Goal: Task Accomplishment & Management: Manage account settings

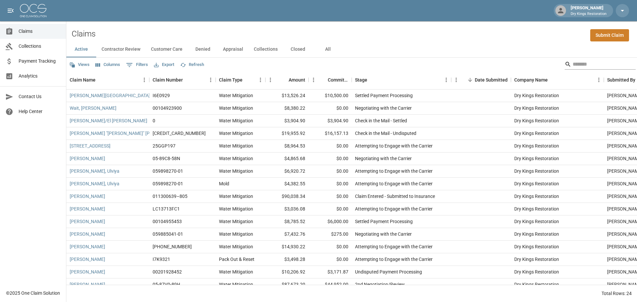
click at [577, 67] on input "Search" at bounding box center [599, 64] width 53 height 11
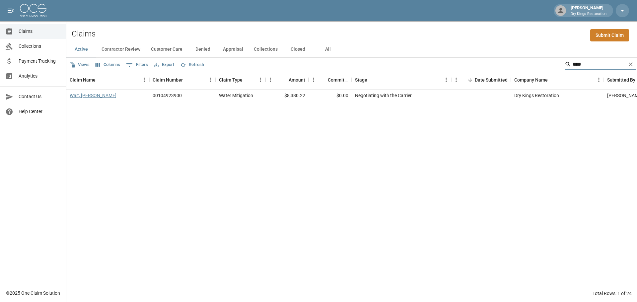
type input "****"
click at [75, 94] on link "Wait, [PERSON_NAME]" at bounding box center [93, 95] width 47 height 7
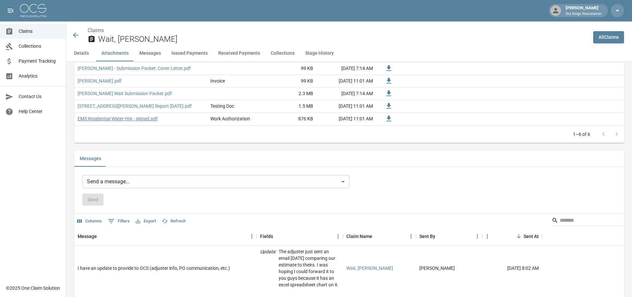
scroll to position [432, 0]
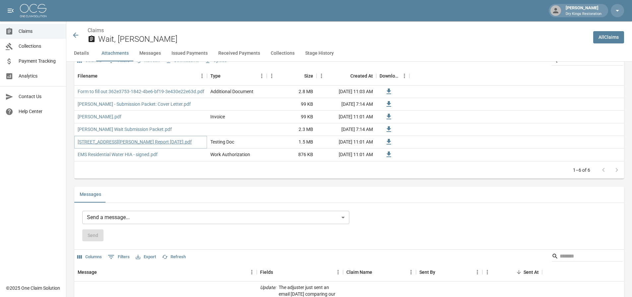
click at [146, 142] on link "1061 Dolores Street, San Francisco PLM Report 06-13-25.pdf" at bounding box center [135, 142] width 114 height 7
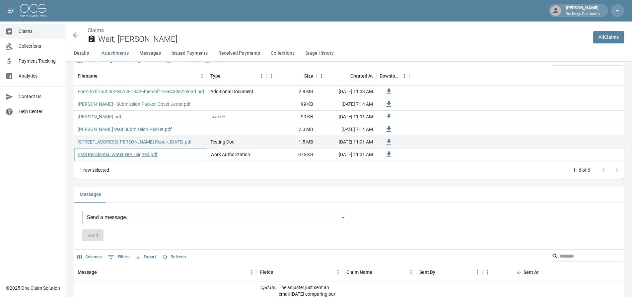
click at [129, 156] on link "EMS Residential Water HIA - signed.pdf" at bounding box center [118, 154] width 80 height 7
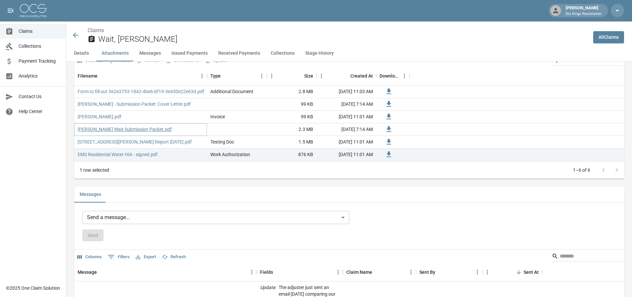
click at [98, 129] on link "Ross Wait Submission Packet.pdf" at bounding box center [125, 129] width 94 height 7
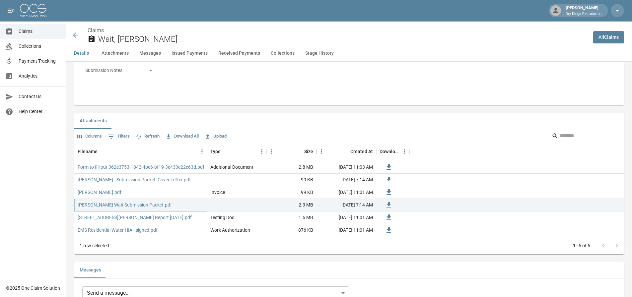
scroll to position [365, 0]
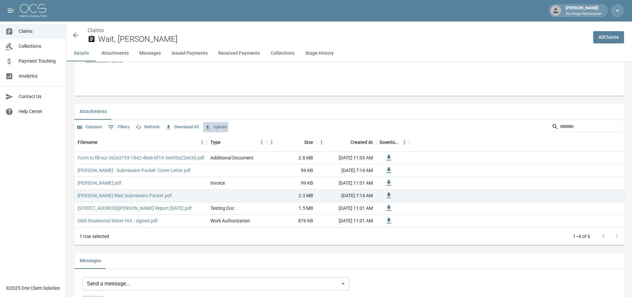
click at [223, 127] on button "Upload" at bounding box center [215, 127] width 25 height 10
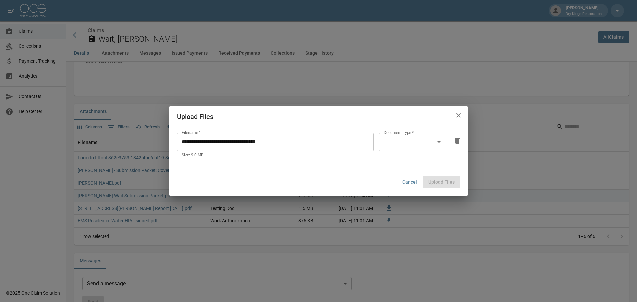
drag, startPoint x: 409, startPoint y: 155, endPoint x: 409, endPoint y: 146, distance: 9.3
click at [409, 154] on div "Document Type   * ​ Document Type   *" at bounding box center [412, 146] width 66 height 26
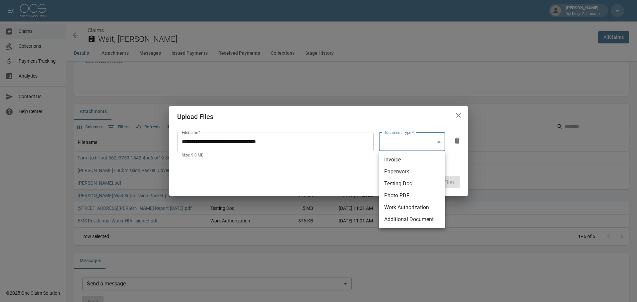
click at [416, 171] on li "Paperwork" at bounding box center [412, 172] width 66 height 12
type input "*********"
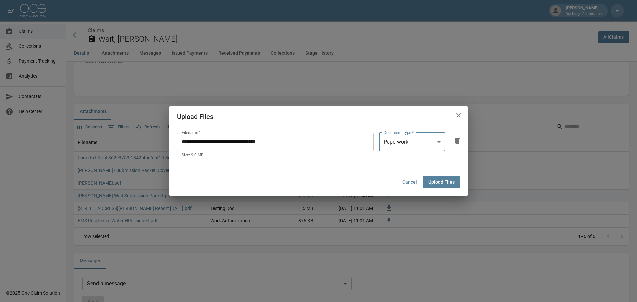
click at [454, 184] on button "Upload Files" at bounding box center [441, 182] width 37 height 12
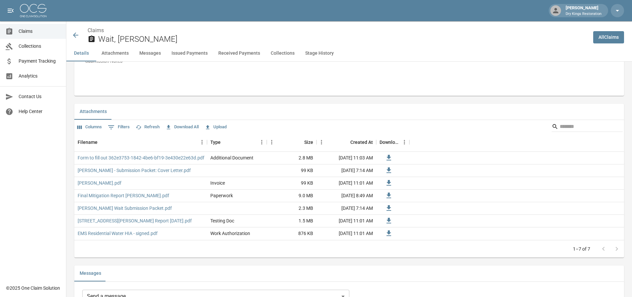
click at [77, 37] on icon at bounding box center [76, 35] width 8 height 8
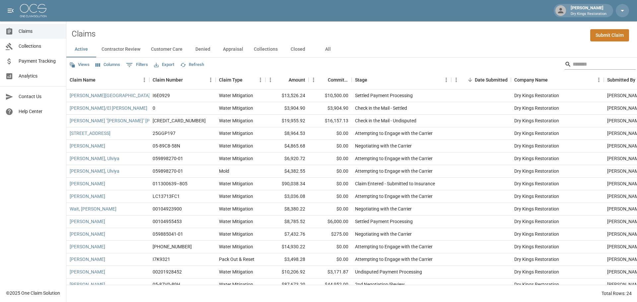
click at [578, 64] on input "Search" at bounding box center [599, 64] width 53 height 11
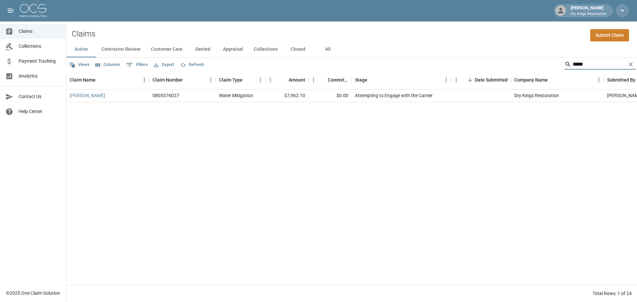
type input "*****"
click at [90, 95] on link "[PERSON_NAME]" at bounding box center [88, 95] width 36 height 7
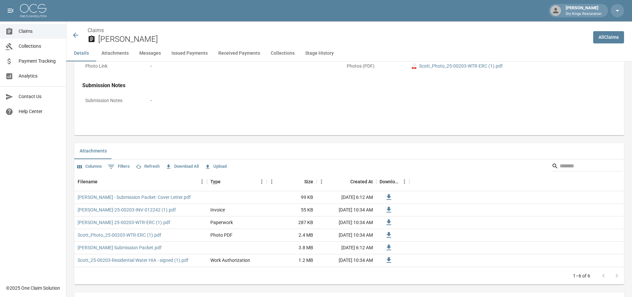
scroll to position [332, 0]
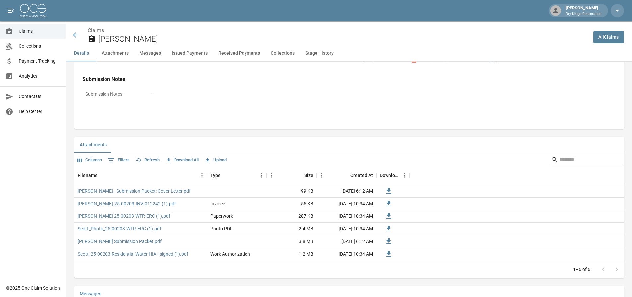
click at [217, 160] on button "Upload" at bounding box center [215, 160] width 25 height 10
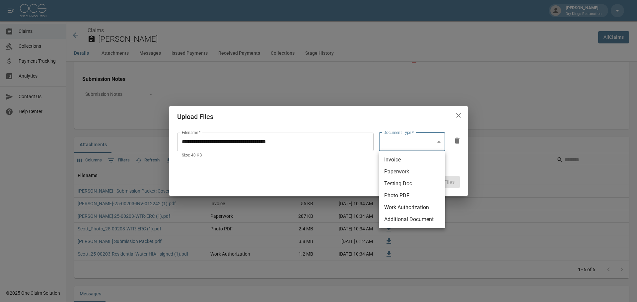
click at [418, 171] on li "Paperwork" at bounding box center [412, 172] width 66 height 12
type input "*********"
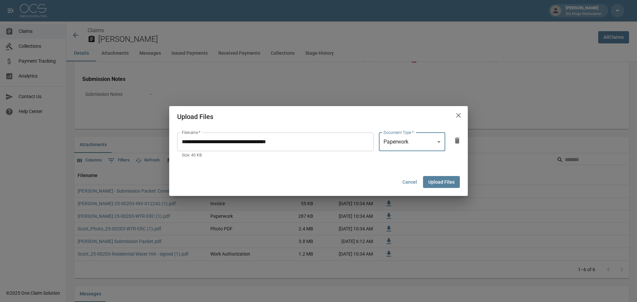
click at [443, 185] on button "Upload Files" at bounding box center [441, 182] width 37 height 12
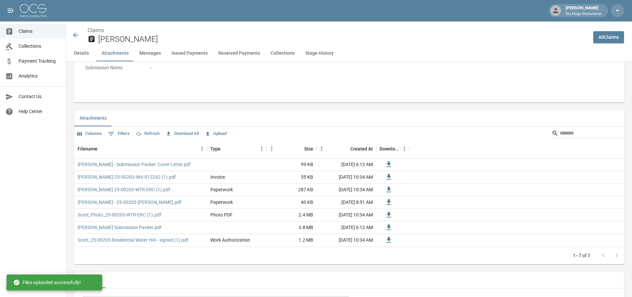
scroll to position [398, 0]
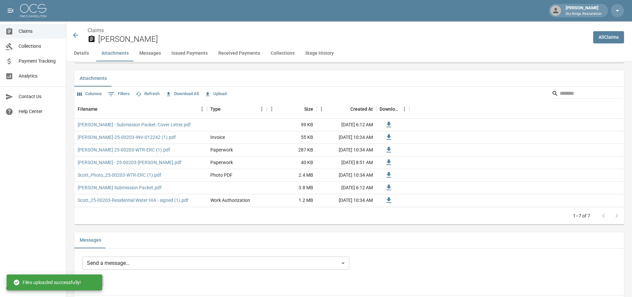
click at [76, 33] on icon at bounding box center [75, 35] width 5 height 5
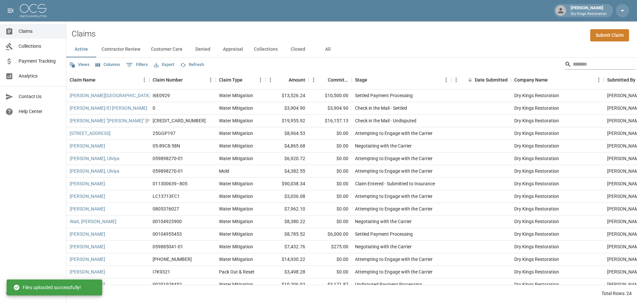
click at [585, 64] on input "Search" at bounding box center [599, 64] width 53 height 11
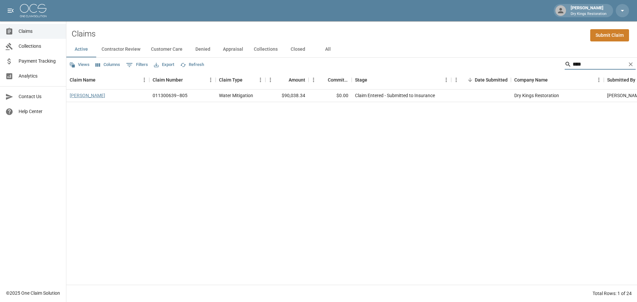
type input "****"
click at [77, 94] on link "[PERSON_NAME]" at bounding box center [88, 95] width 36 height 7
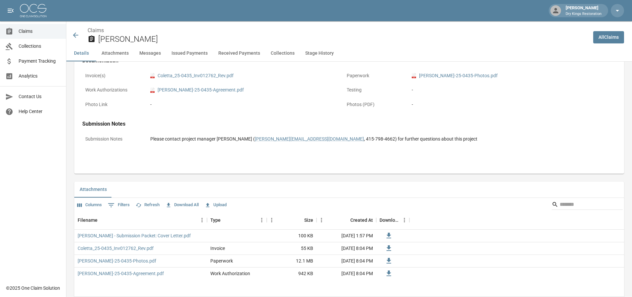
scroll to position [299, 0]
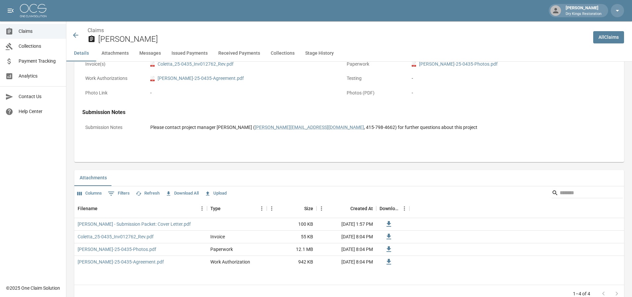
click at [218, 192] on button "Upload" at bounding box center [215, 194] width 25 height 10
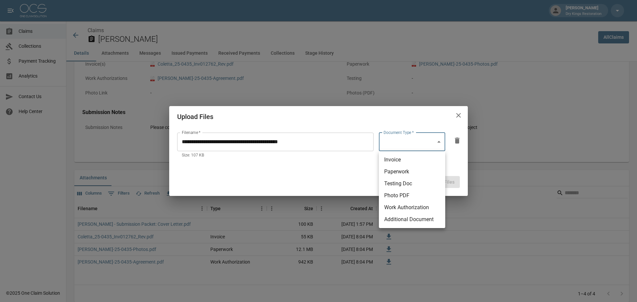
click at [404, 175] on li "Paperwork" at bounding box center [412, 172] width 66 height 12
type input "*********"
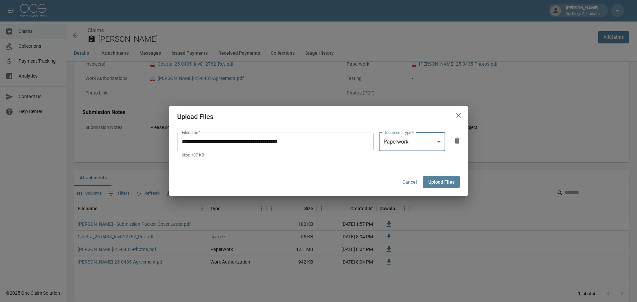
click at [438, 180] on button "Upload Files" at bounding box center [441, 182] width 37 height 12
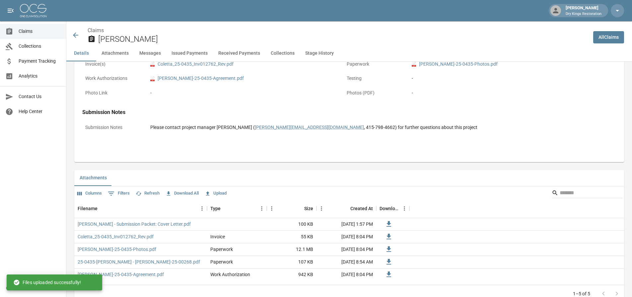
click at [76, 34] on icon at bounding box center [76, 35] width 8 height 8
